Goal: Transaction & Acquisition: Purchase product/service

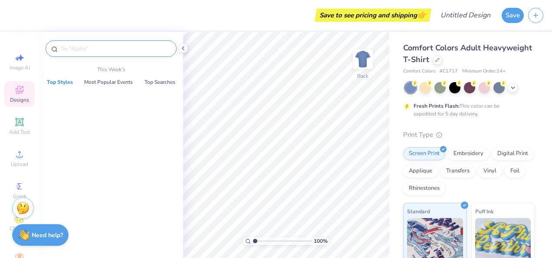
click at [86, 46] on input "text" at bounding box center [115, 48] width 111 height 9
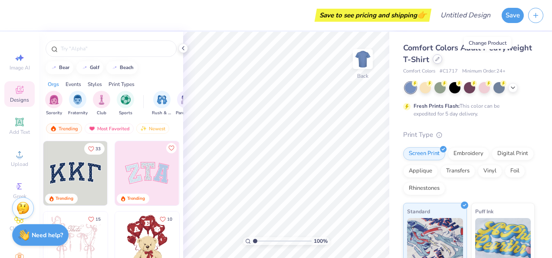
click at [439, 60] on icon at bounding box center [437, 59] width 4 height 4
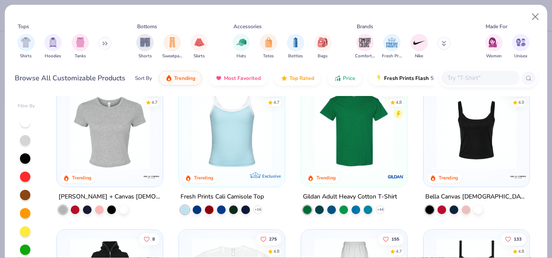
scroll to position [168, 0]
click at [119, 208] on div at bounding box center [123, 208] width 9 height 9
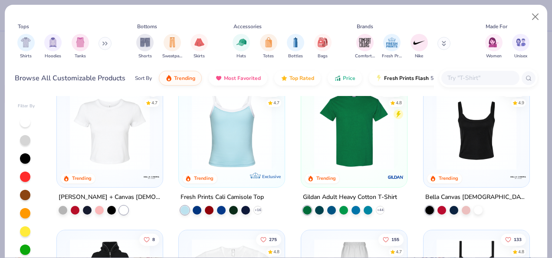
click at [121, 149] on img at bounding box center [109, 130] width 88 height 80
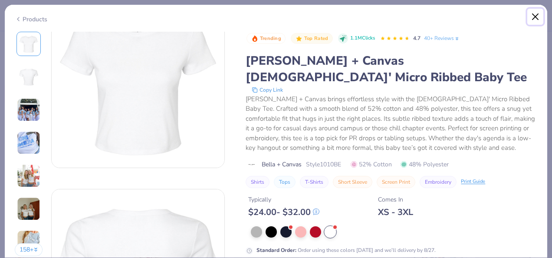
click at [536, 14] on button "Close" at bounding box center [535, 17] width 16 height 16
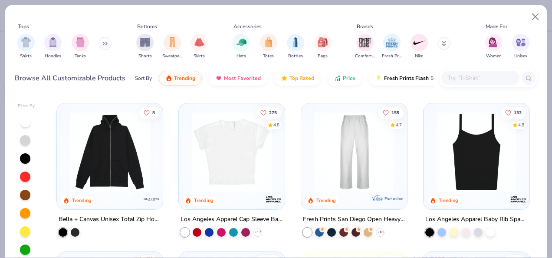
scroll to position [294, 0]
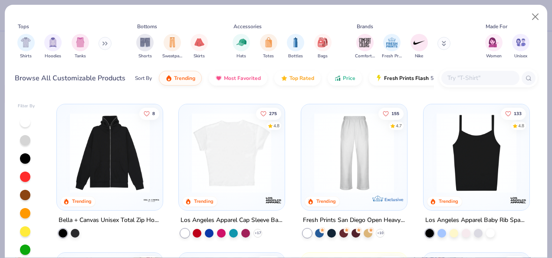
click at [245, 153] on img at bounding box center [231, 152] width 88 height 80
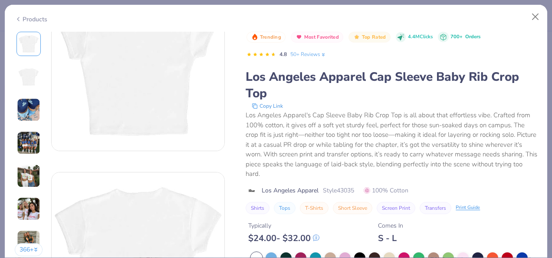
scroll to position [43, 0]
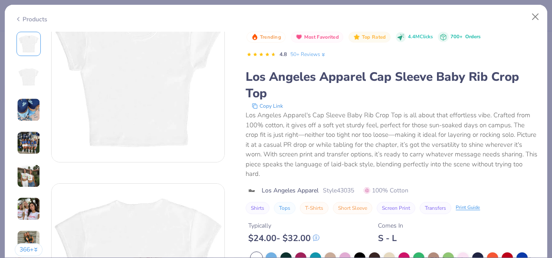
click at [429, 230] on div "Typically $ 24.00 - $ 32.00 Comes In S - L" at bounding box center [390, 228] width 291 height 29
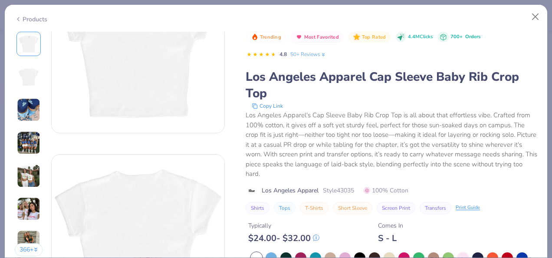
scroll to position [0, 0]
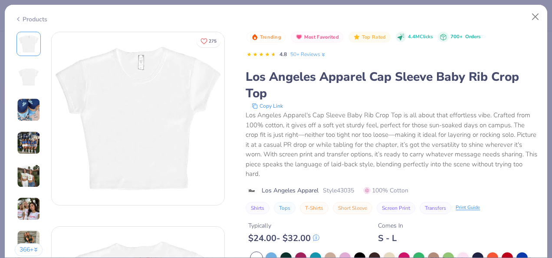
click at [40, 16] on div "Products" at bounding box center [31, 19] width 33 height 9
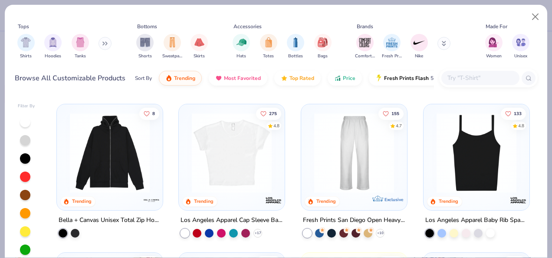
click at [238, 159] on img at bounding box center [231, 152] width 88 height 80
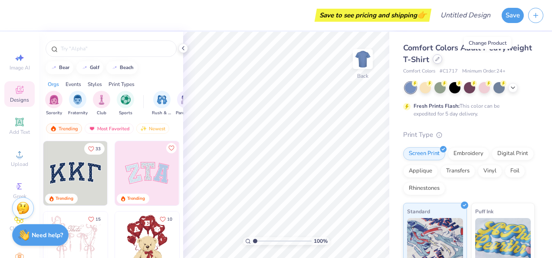
click at [442, 59] on div at bounding box center [437, 59] width 10 height 10
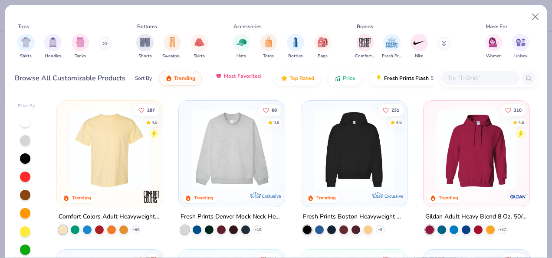
click at [238, 82] on button "Most Favorited" at bounding box center [238, 76] width 59 height 15
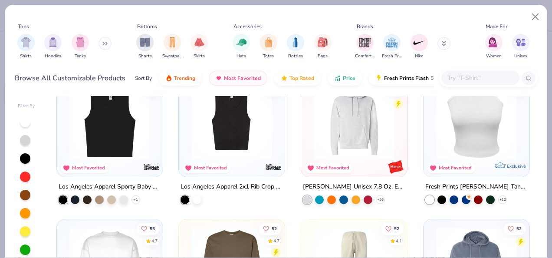
scroll to position [1518, 0]
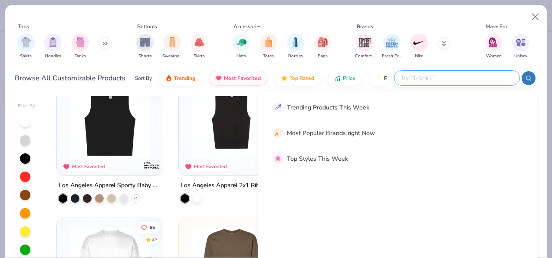
click at [455, 74] on input "text" at bounding box center [456, 78] width 114 height 10
type input "baby tee"
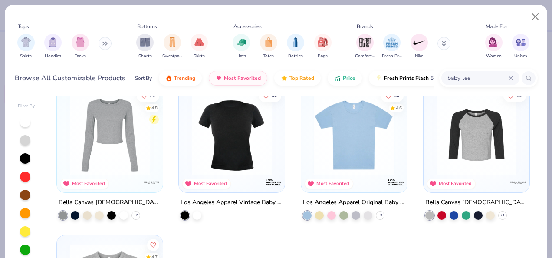
scroll to position [14, 0]
click at [196, 214] on div at bounding box center [197, 214] width 9 height 9
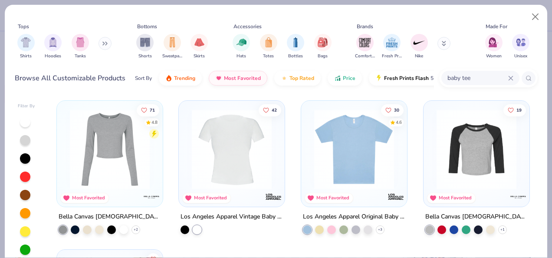
scroll to position [82, 0]
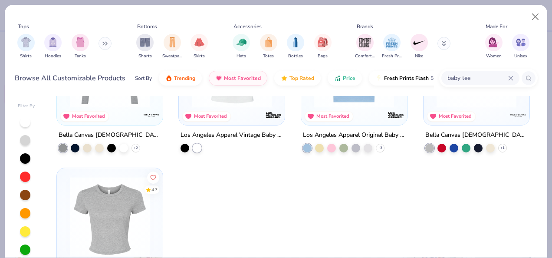
click at [101, 211] on img at bounding box center [109, 216] width 88 height 80
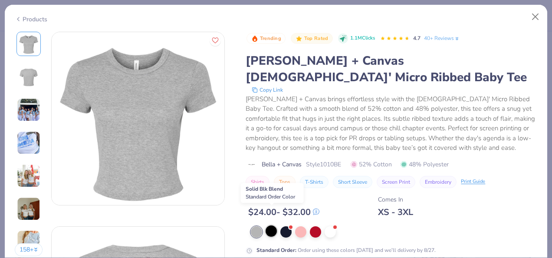
click at [271, 225] on div at bounding box center [270, 230] width 11 height 11
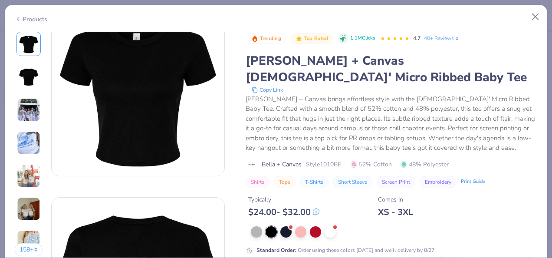
scroll to position [28, 0]
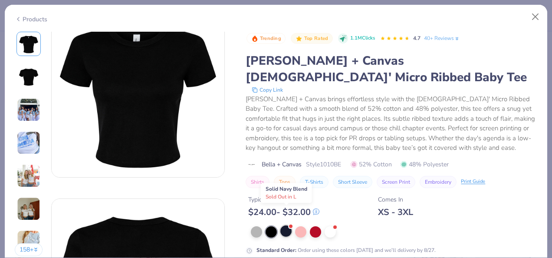
click at [287, 225] on div at bounding box center [285, 230] width 11 height 11
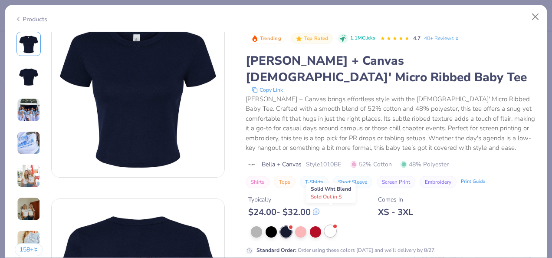
click at [326, 225] on div at bounding box center [329, 230] width 11 height 11
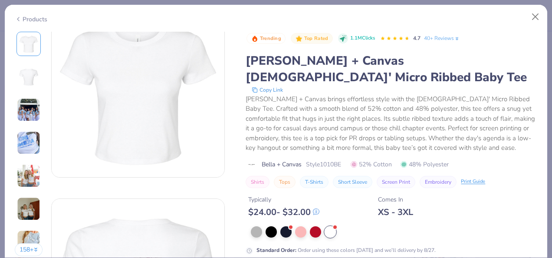
click at [126, 158] on img at bounding box center [138, 90] width 173 height 173
click at [151, 96] on img at bounding box center [138, 90] width 173 height 173
click at [536, 15] on button "Close" at bounding box center [535, 17] width 16 height 16
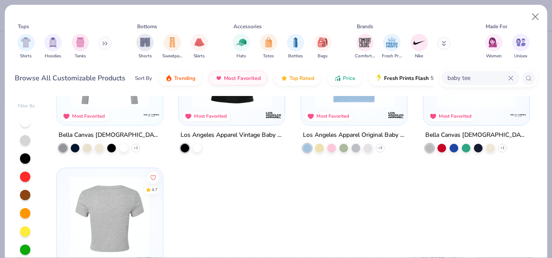
drag, startPoint x: 99, startPoint y: 205, endPoint x: 87, endPoint y: 210, distance: 13.0
click at [87, 210] on img at bounding box center [109, 216] width 88 height 80
